Goal: Complete application form

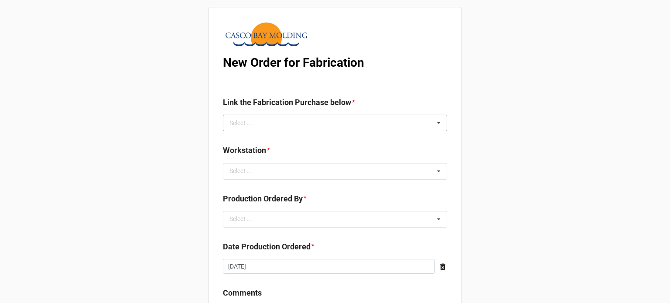
click at [302, 125] on div "Select ... No results found." at bounding box center [335, 123] width 224 height 17
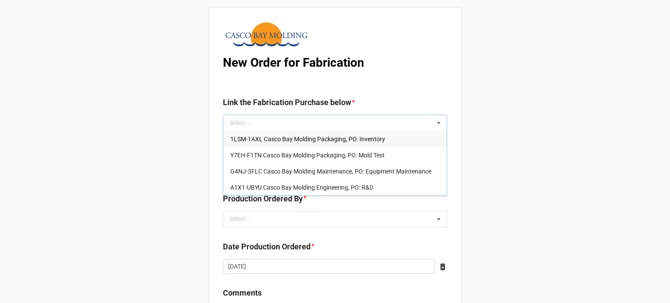
click at [298, 140] on span "1LSM-1AXL Casco Bay Molding Packaging, PO: Inventory" at bounding box center [307, 139] width 155 height 7
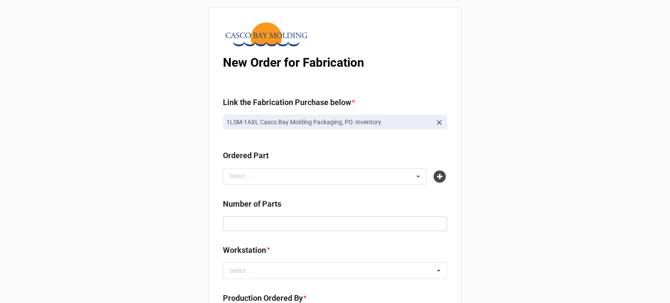
scroll to position [87, 0]
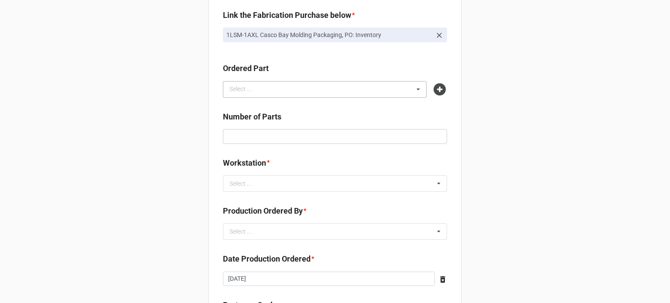
click at [250, 87] on div "Select ..." at bounding box center [246, 89] width 38 height 10
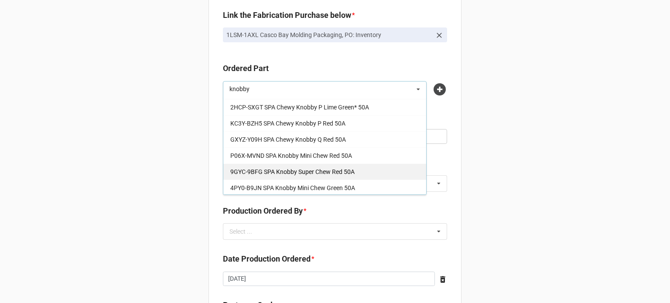
scroll to position [0, 0]
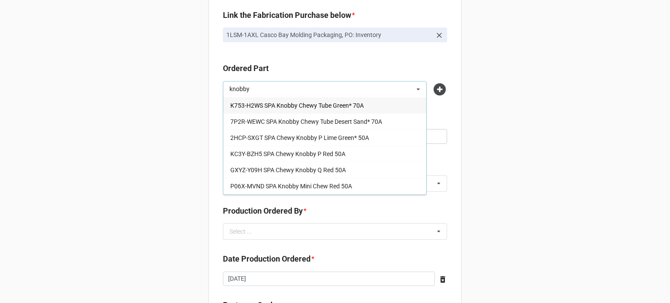
type input "knobby"
click at [314, 103] on span "K753-H2WS SPA Knobby Chewy Tube Green* 70A" at bounding box center [296, 105] width 133 height 7
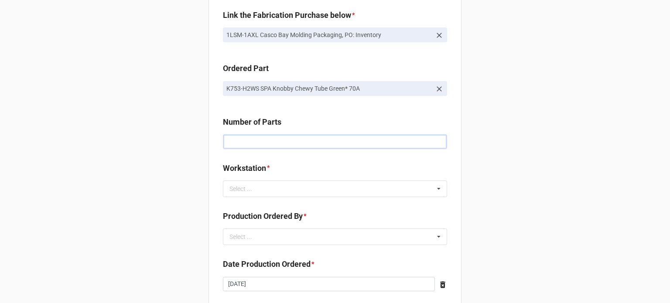
click at [250, 143] on input "text" at bounding box center [335, 141] width 224 height 15
type input "10000"
click at [248, 193] on div "Select ..." at bounding box center [246, 189] width 38 height 10
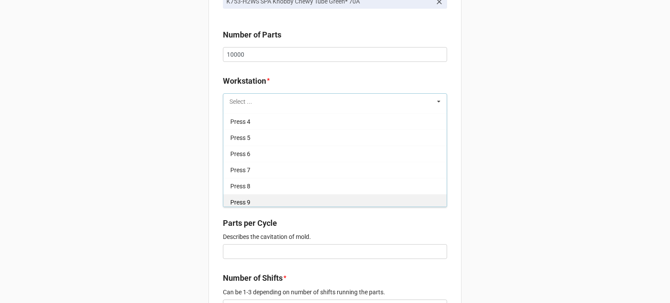
scroll to position [44, 0]
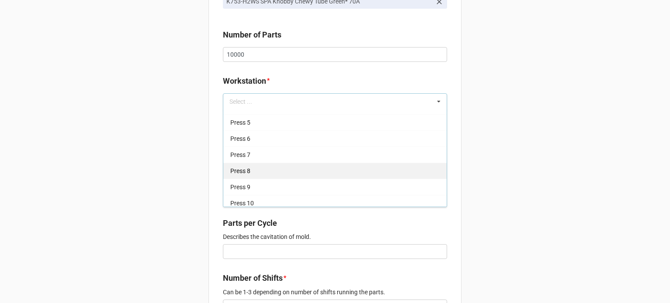
click at [260, 170] on div "Press 8" at bounding box center [334, 171] width 223 height 16
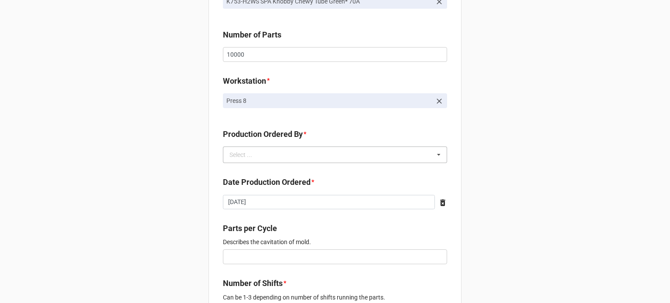
click at [251, 162] on div "Select ... No results found." at bounding box center [335, 155] width 224 height 17
click at [247, 168] on span "[PERSON_NAME]" at bounding box center [253, 171] width 47 height 7
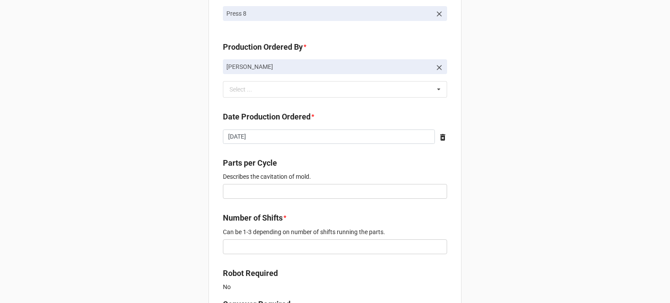
scroll to position [305, 0]
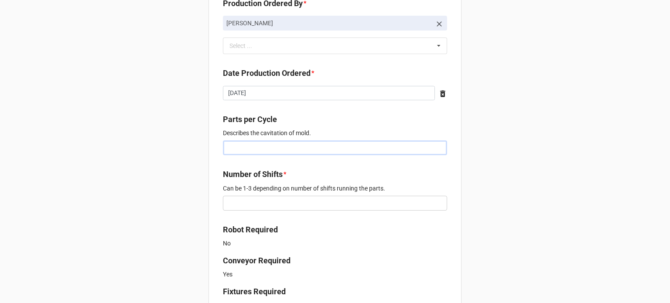
click at [253, 147] on input "text" at bounding box center [335, 147] width 224 height 15
type input "2"
click at [230, 202] on input "text" at bounding box center [335, 203] width 224 height 15
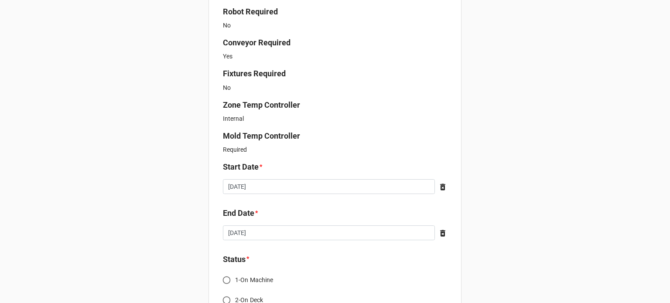
scroll to position [611, 0]
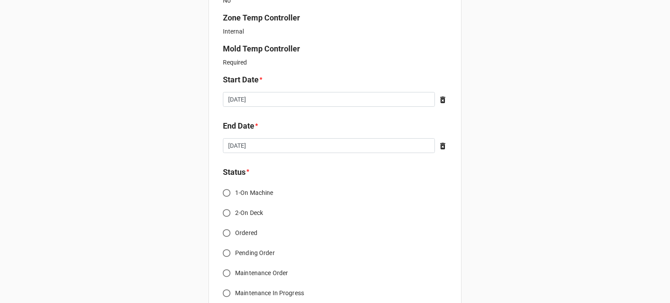
type input "3"
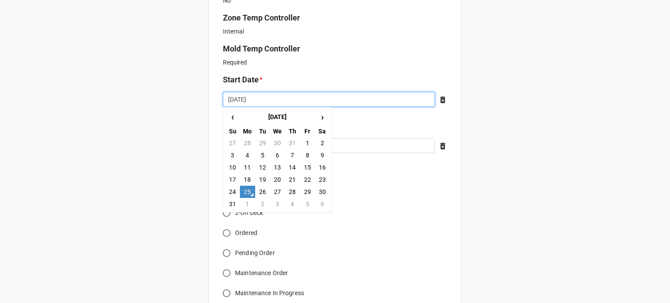
click at [261, 101] on input "[DATE]" at bounding box center [329, 99] width 212 height 15
click at [261, 192] on td "26" at bounding box center [262, 192] width 15 height 12
type input "[DATE]"
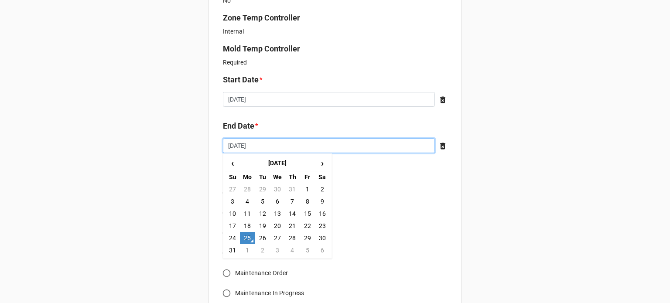
click at [291, 141] on input "[DATE]" at bounding box center [329, 145] width 212 height 15
click at [258, 249] on td "2" at bounding box center [262, 250] width 15 height 12
type input "[DATE]"
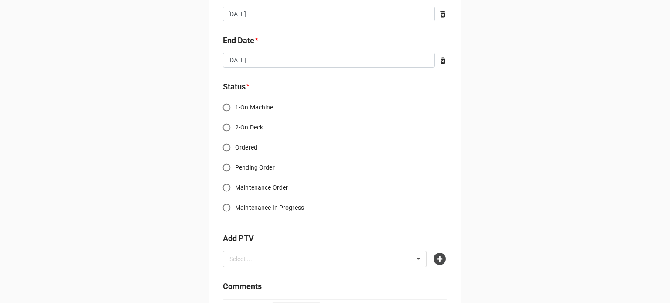
scroll to position [698, 0]
click at [227, 146] on input "Ordered" at bounding box center [226, 145] width 17 height 17
radio input "true"
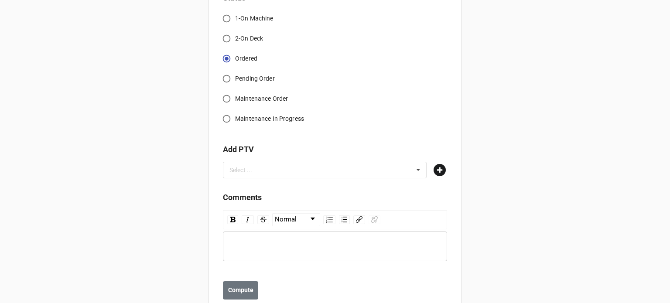
click at [437, 175] on icon at bounding box center [440, 170] width 12 height 12
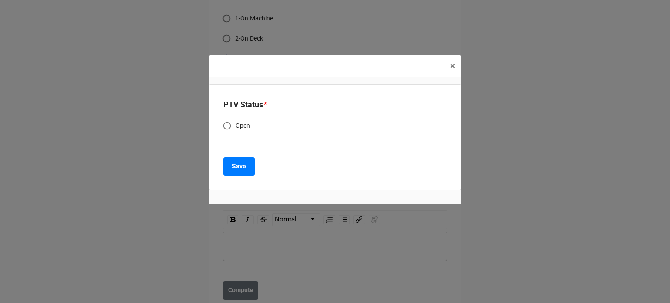
click at [239, 127] on span "Open" at bounding box center [243, 125] width 15 height 9
click at [236, 127] on input "Open" at bounding box center [227, 125] width 17 height 17
radio input "true"
click at [234, 169] on b "Save" at bounding box center [239, 166] width 14 height 9
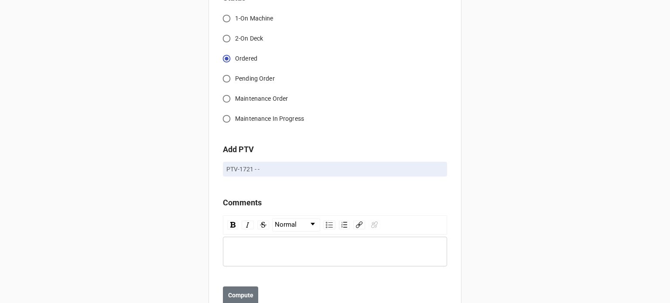
scroll to position [814, 0]
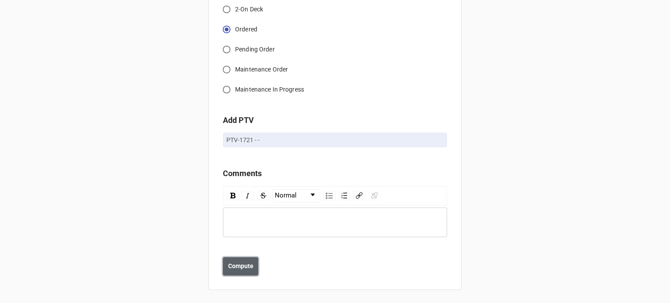
click at [237, 271] on button "Compute" at bounding box center [240, 266] width 35 height 18
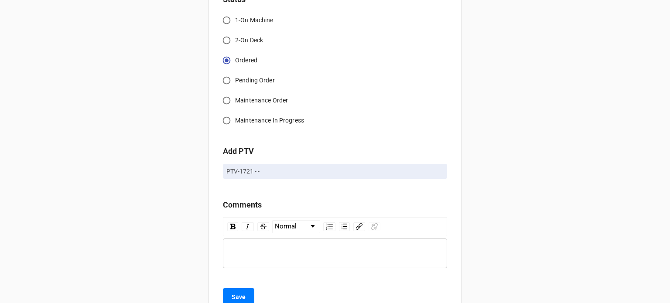
scroll to position [845, 0]
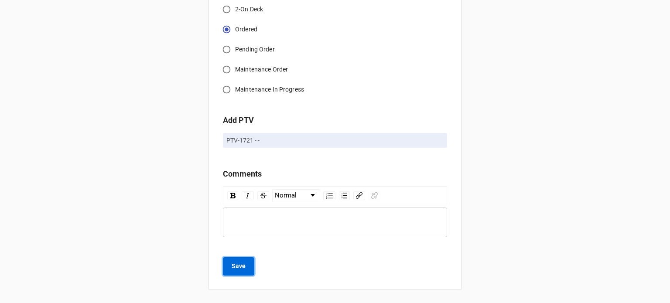
click at [237, 264] on b "Save" at bounding box center [239, 266] width 14 height 9
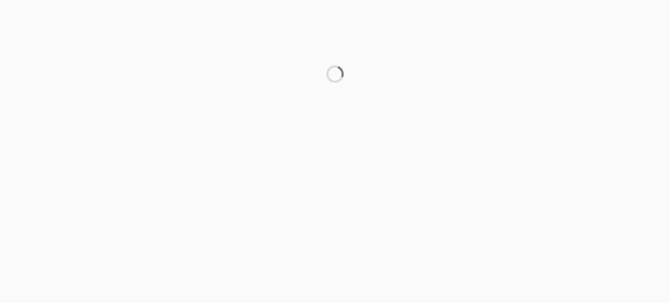
scroll to position [0, 0]
